Goal: Find specific page/section

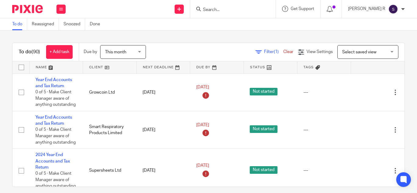
click at [226, 9] on input "Search" at bounding box center [230, 10] width 55 height 6
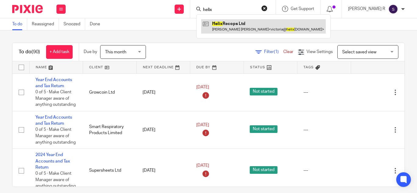
type input "helix"
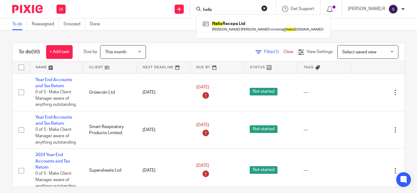
drag, startPoint x: 171, startPoint y: 15, endPoint x: 190, endPoint y: 42, distance: 33.1
click at [174, 16] on div "Send new email Create task Add client helix Helix Recops Ltd [PERSON_NAME] [PER…" at bounding box center [245, 9] width 346 height 18
click at [238, 12] on input "Search" at bounding box center [230, 10] width 55 height 6
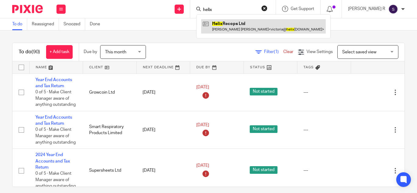
type input "helix"
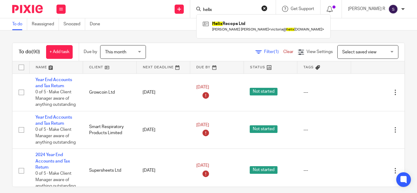
drag, startPoint x: 197, startPoint y: 36, endPoint x: 223, endPoint y: 2, distance: 43.3
click at [199, 34] on div "To do (90) + Add task Due by This month This month [DATE] [DATE] This week Next…" at bounding box center [208, 112] width 417 height 163
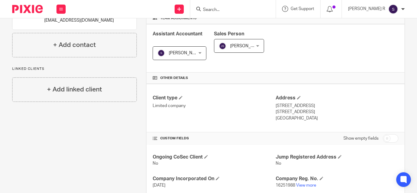
scroll to position [183, 0]
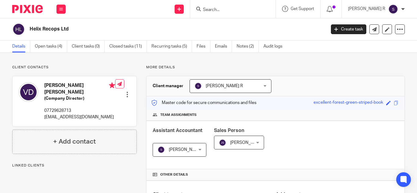
scroll to position [224, 0]
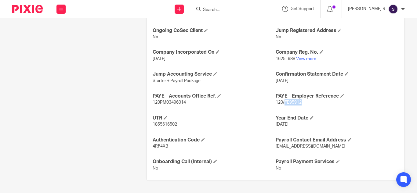
drag, startPoint x: 282, startPoint y: 102, endPoint x: 308, endPoint y: 102, distance: 26.3
click at [308, 102] on p "120/FE95912" at bounding box center [337, 103] width 123 height 6
copy span "FE95912"
